Goal: Task Accomplishment & Management: Use online tool/utility

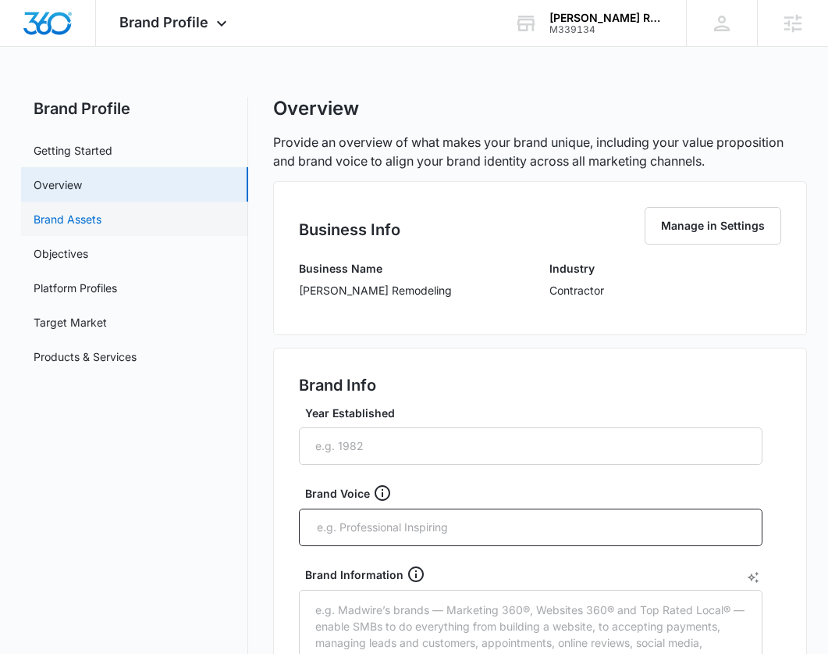
click at [94, 212] on link "Brand Assets" at bounding box center [68, 219] width 68 height 16
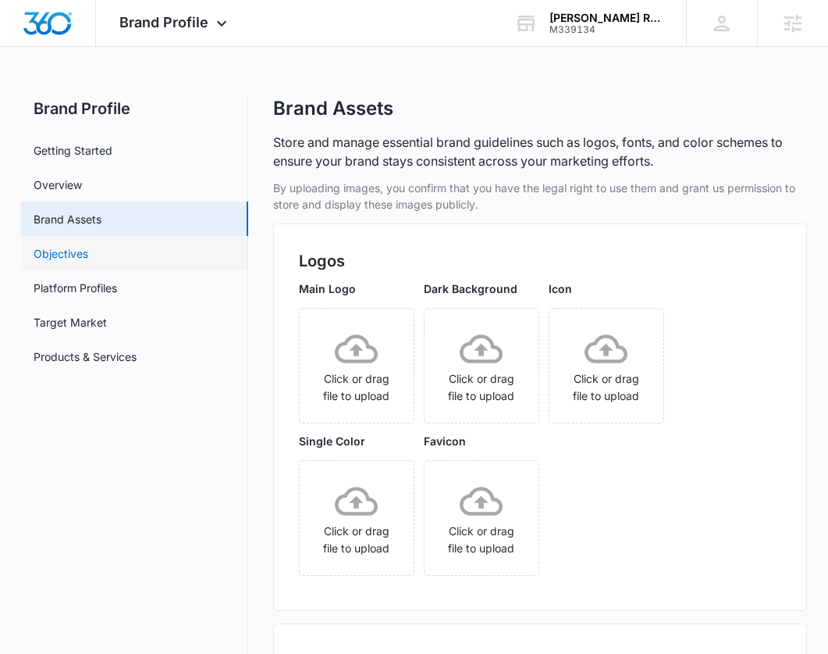
click at [88, 257] on link "Objectives" at bounding box center [61, 253] width 55 height 16
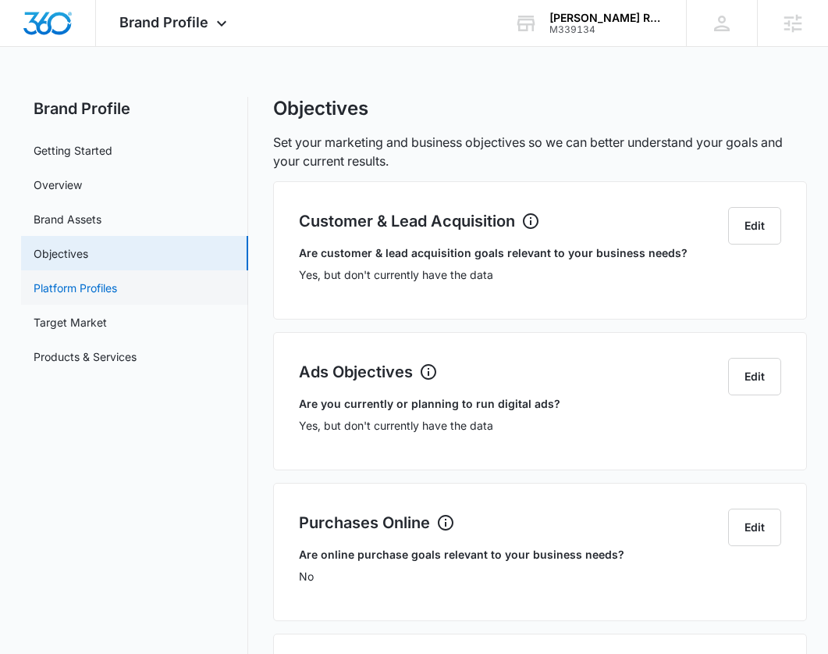
click at [113, 289] on link "Platform Profiles" at bounding box center [76, 288] width 84 height 16
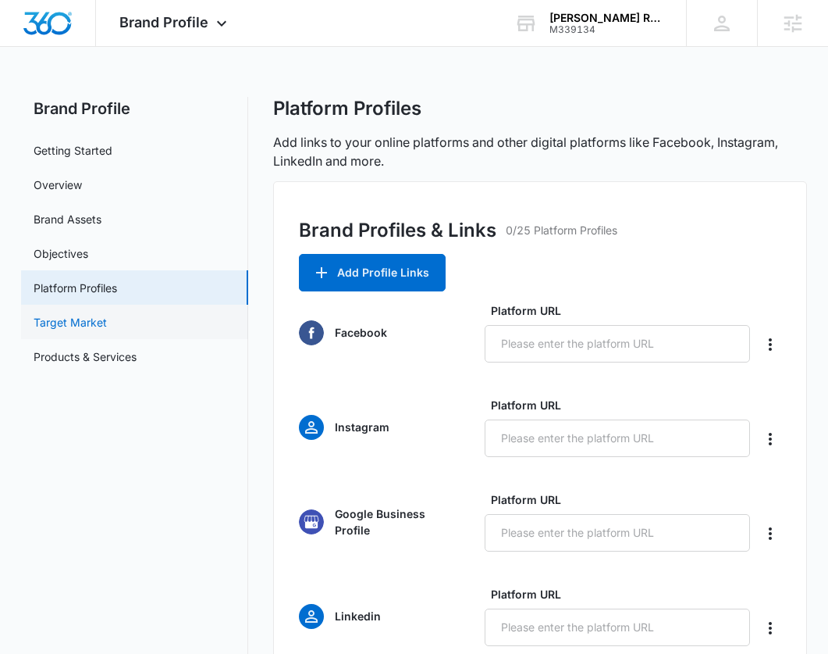
click at [107, 330] on link "Target Market" at bounding box center [70, 322] width 73 height 16
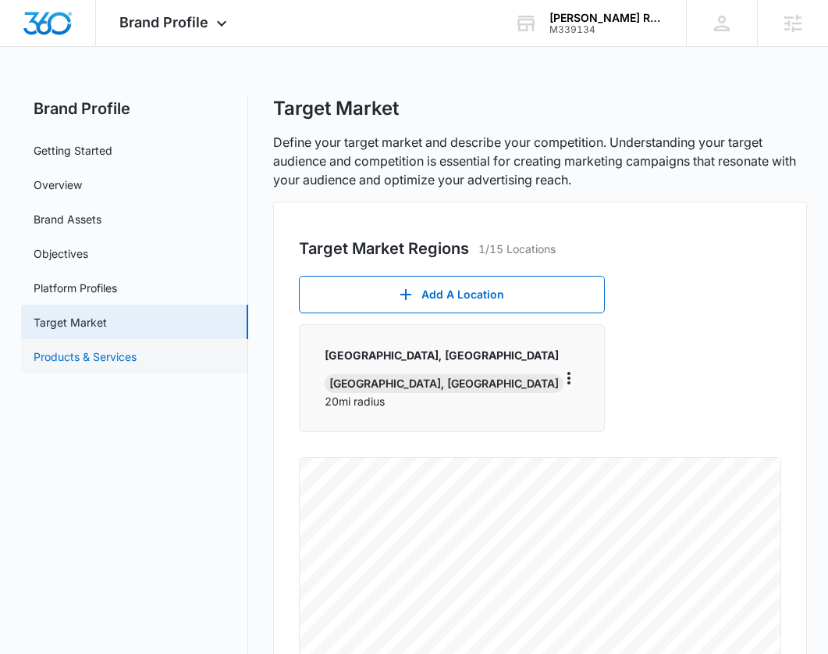
click at [91, 365] on link "Products & Services" at bounding box center [85, 356] width 103 height 16
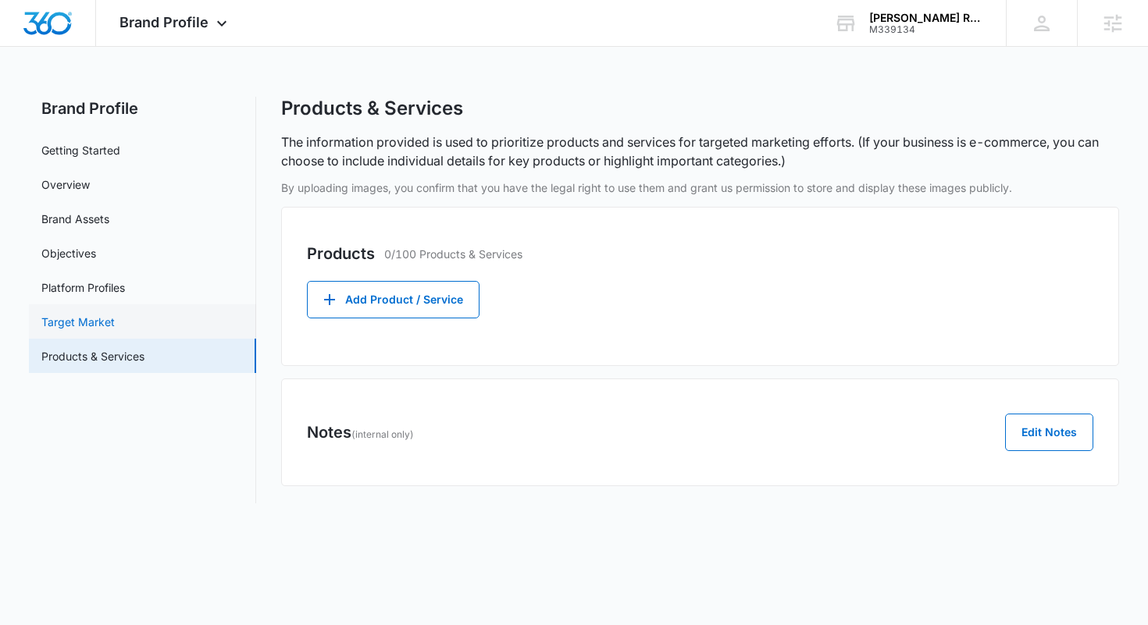
click at [84, 316] on link "Target Market" at bounding box center [77, 322] width 73 height 16
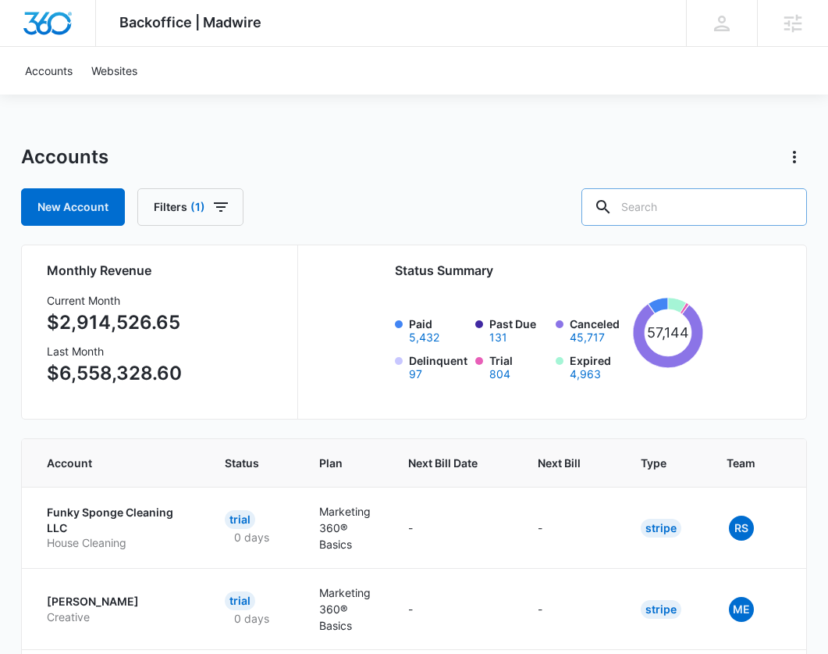
click at [704, 208] on input "text" at bounding box center [695, 206] width 226 height 37
paste input "M339134 - Cruz Remodeling"
type input "M339134 - Cruz Remodeling"
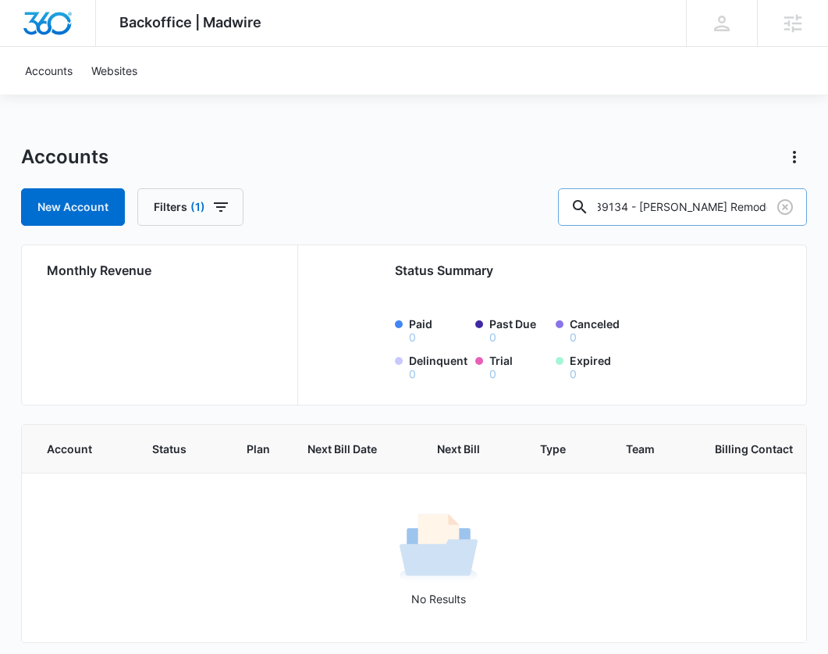
click at [659, 199] on input "M339134 - Cruz Remodeling" at bounding box center [682, 206] width 249 height 37
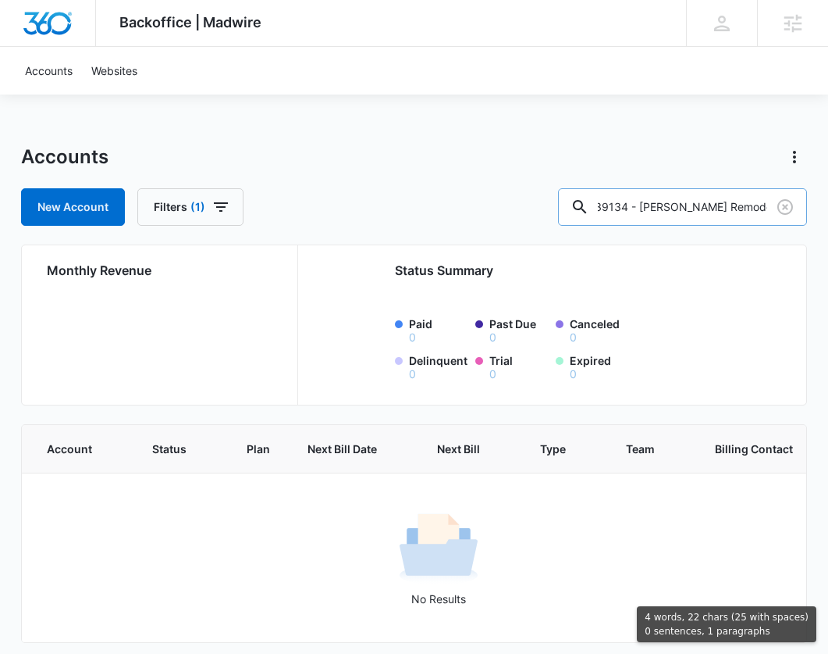
click at [659, 199] on input "M339134 - Cruz Remodeling" at bounding box center [682, 206] width 249 height 37
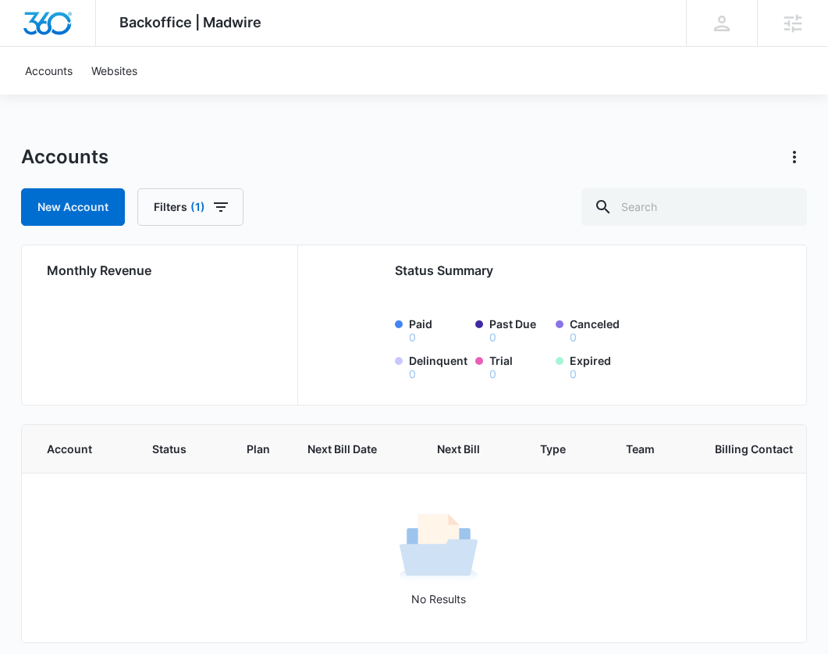
click at [318, 149] on div "Accounts" at bounding box center [414, 156] width 787 height 25
click at [673, 213] on input "text" at bounding box center [695, 206] width 226 height 37
click at [681, 205] on input "text" at bounding box center [695, 206] width 226 height 37
paste input "M339134"
type input "M339134"
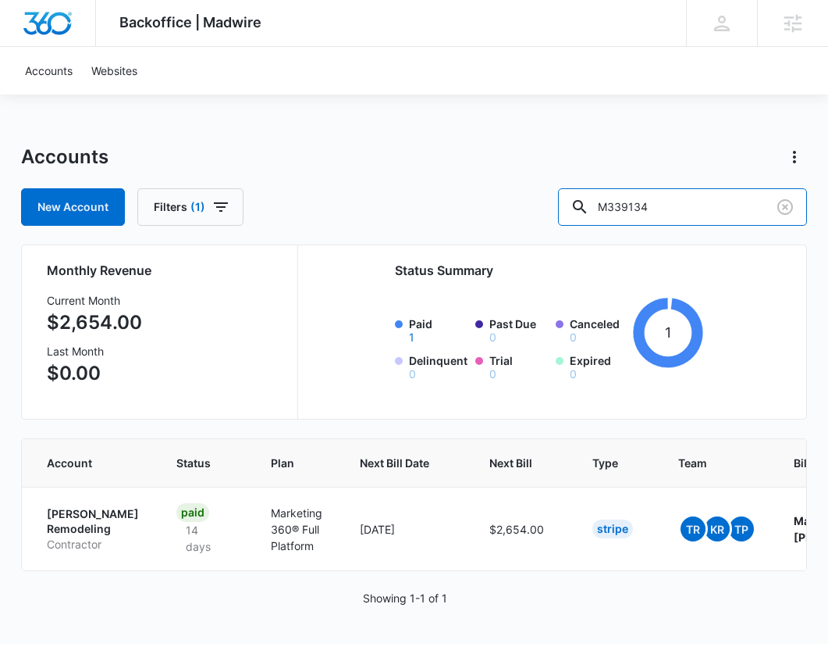
scroll to position [2, 0]
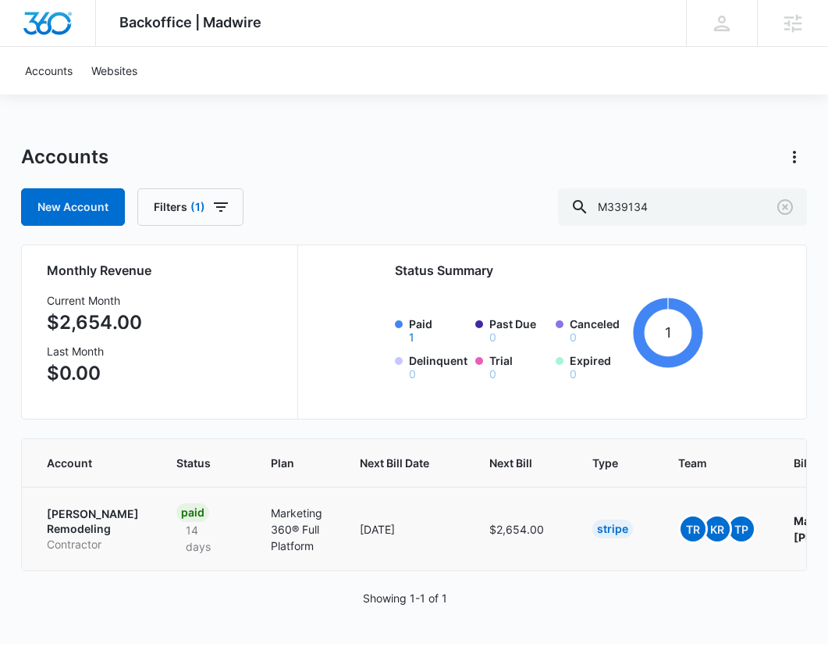
click at [60, 520] on p "[PERSON_NAME] Remodeling" at bounding box center [93, 521] width 92 height 30
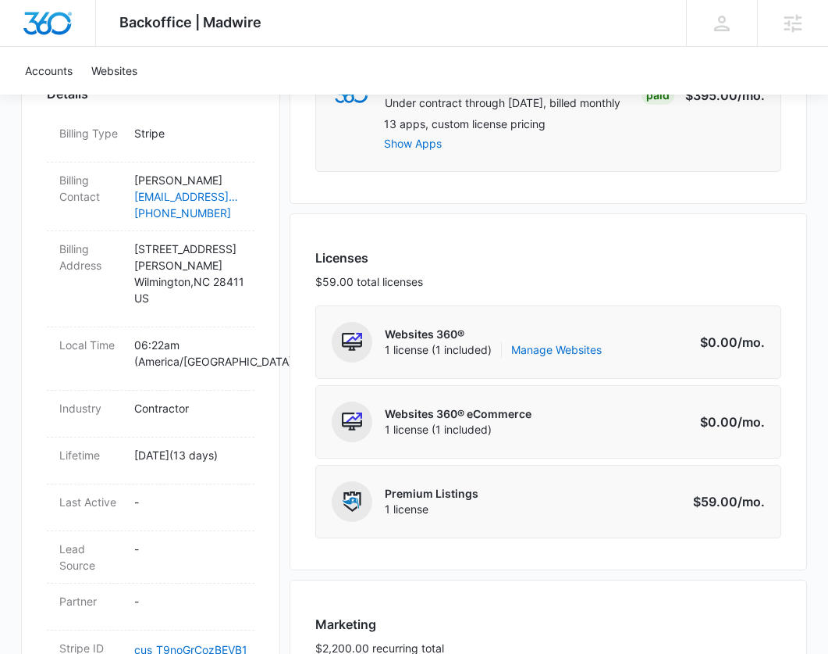
scroll to position [526, 0]
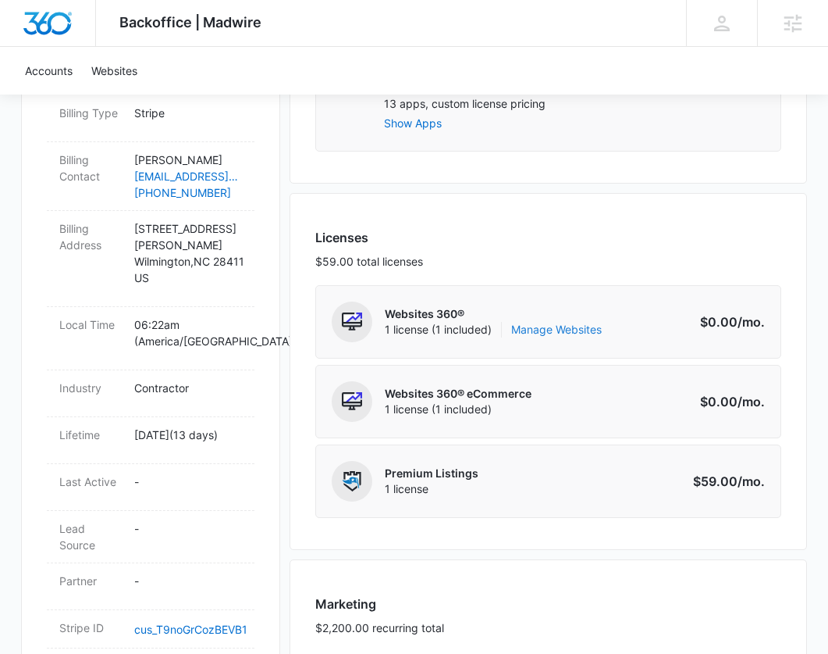
click at [551, 325] on link "Manage Websites" at bounding box center [556, 330] width 91 height 16
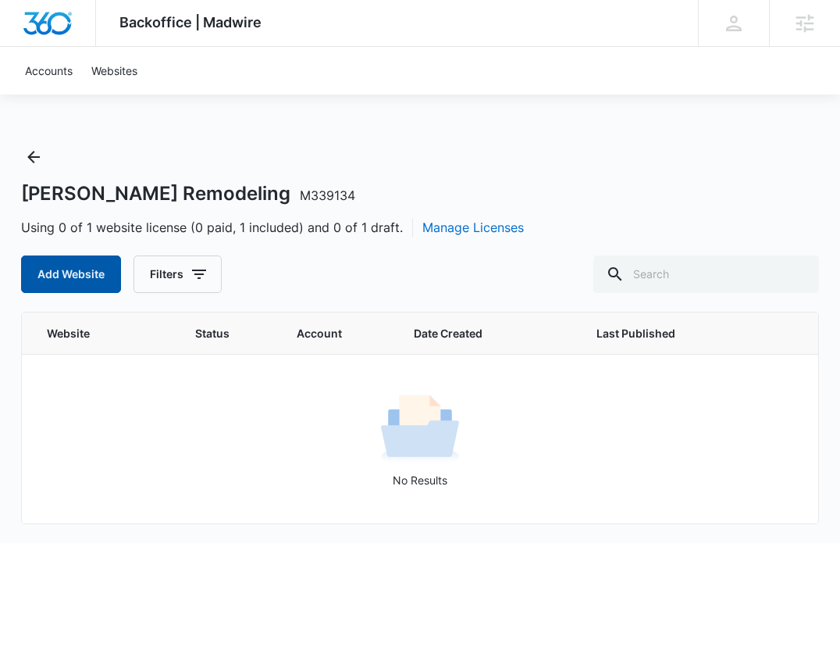
click at [58, 273] on button "Add Website" at bounding box center [71, 273] width 100 height 37
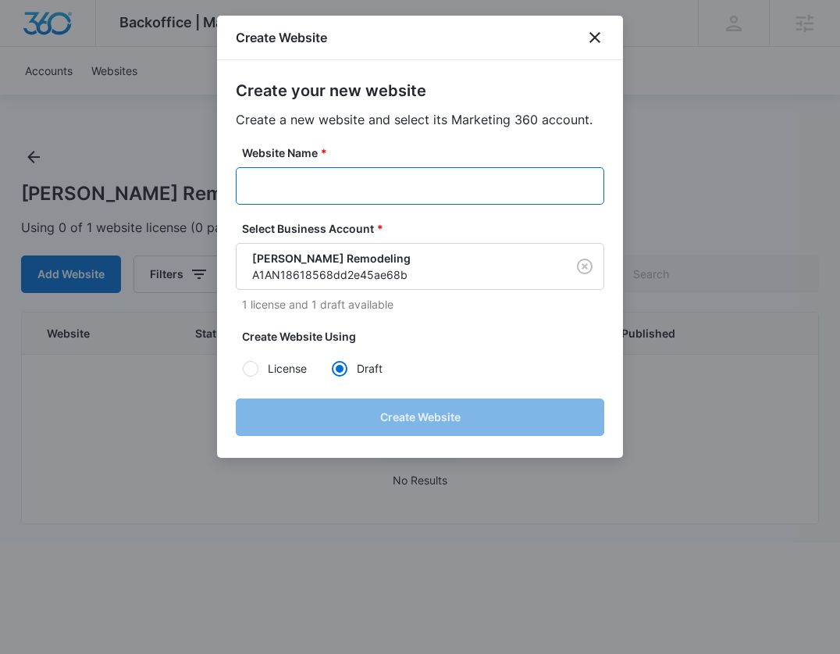
click at [378, 186] on input "Website Name *" at bounding box center [420, 185] width 369 height 37
paste input "M339134 - Cruz Remodeling"
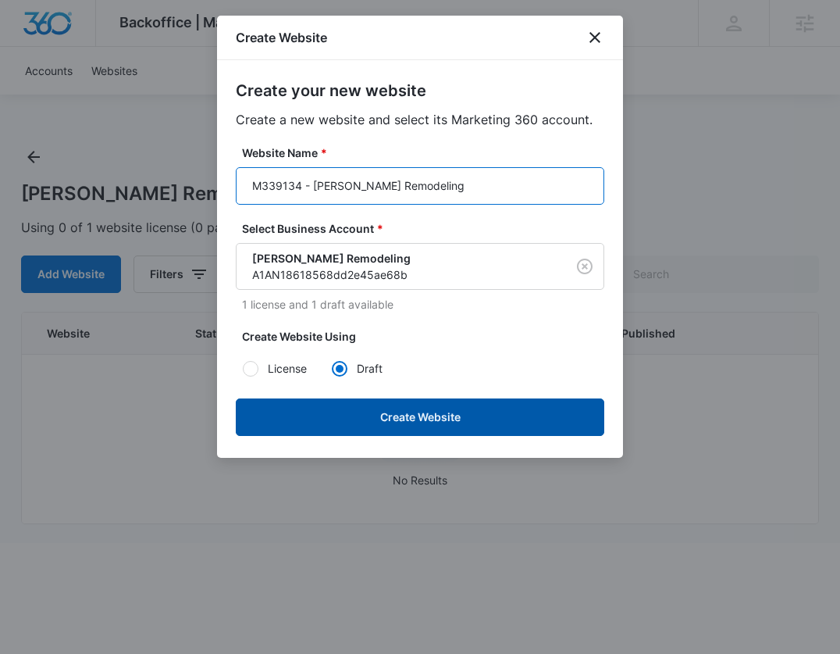
type input "M339134 - Cruz Remodeling"
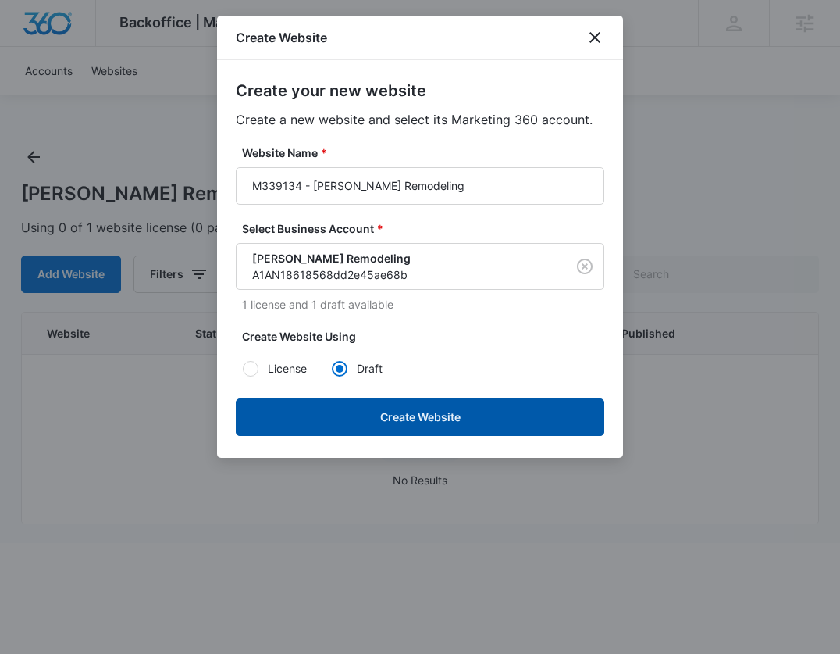
click at [541, 425] on button "Create Website" at bounding box center [420, 416] width 369 height 37
